Goal: Use online tool/utility: Utilize a website feature to perform a specific function

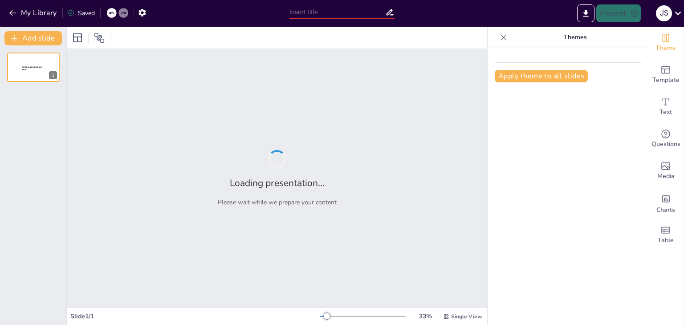
type input "Transformación Educativa: La IA y su Impacto en la Práctica Docente"
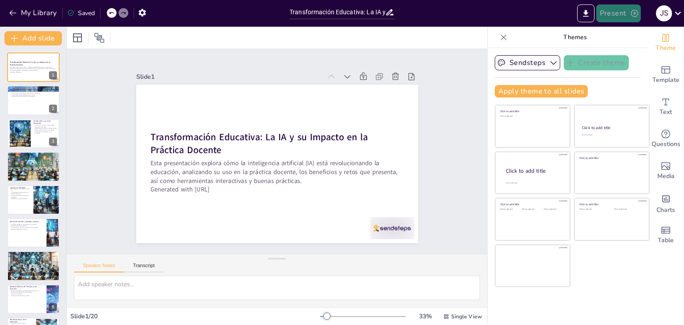
click at [631, 14] on icon "button" at bounding box center [634, 13] width 7 height 7
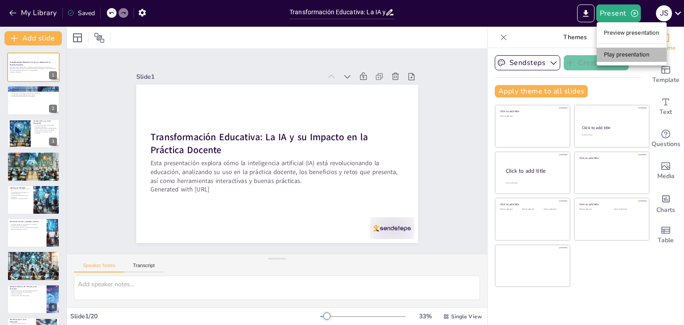
click at [632, 55] on li "Play presentation" at bounding box center [631, 55] width 70 height 14
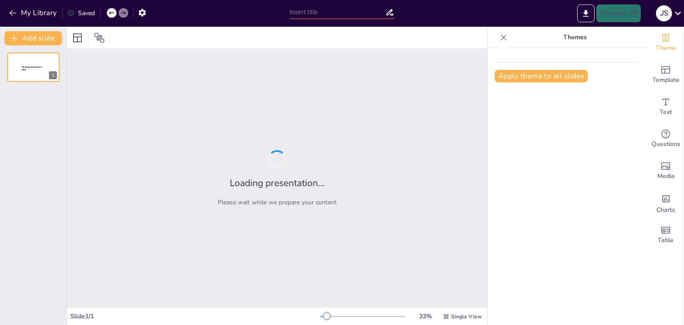
type input "Transformación Educativa: La IA y su Impacto en la Práctica Docente"
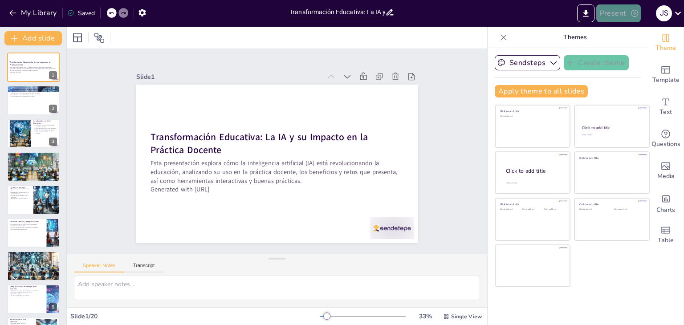
click at [628, 17] on button "Present" at bounding box center [618, 13] width 45 height 18
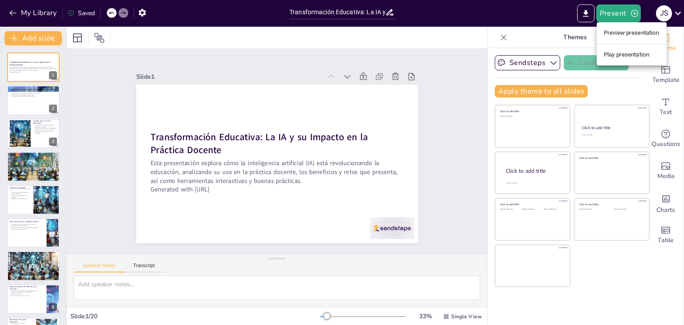
click at [643, 56] on li "Play presentation" at bounding box center [631, 55] width 70 height 14
